Goal: Task Accomplishment & Management: Manage account settings

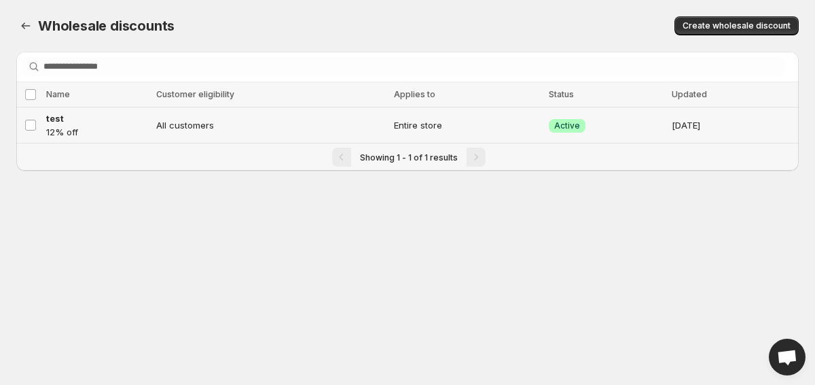
click at [123, 131] on p "12% off" at bounding box center [97, 132] width 102 height 14
click at [310, 8] on div "Wholesale discounts. This page is ready Wholesale discounts Create wholesale di…" at bounding box center [407, 26] width 783 height 52
